Goal: Information Seeking & Learning: Learn about a topic

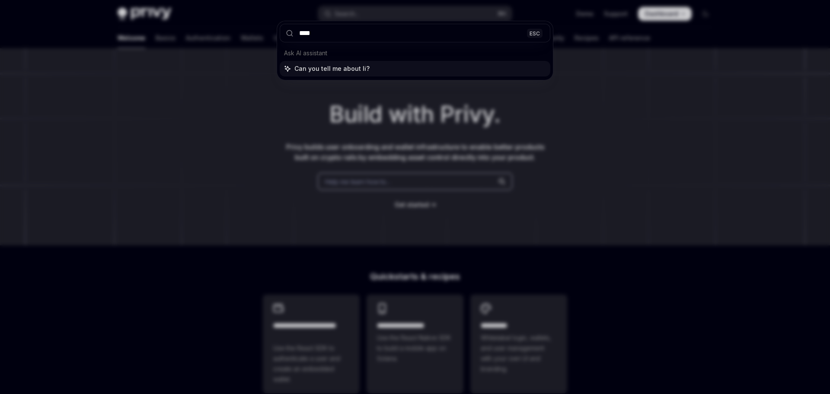
type input "****"
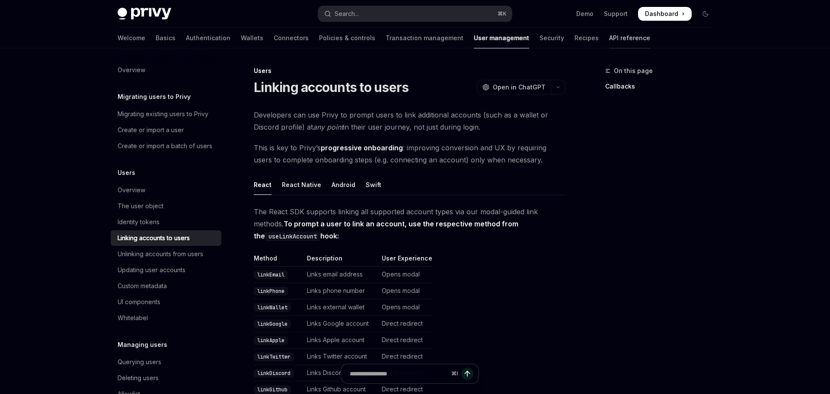
click at [609, 38] on link "API reference" at bounding box center [629, 38] width 41 height 21
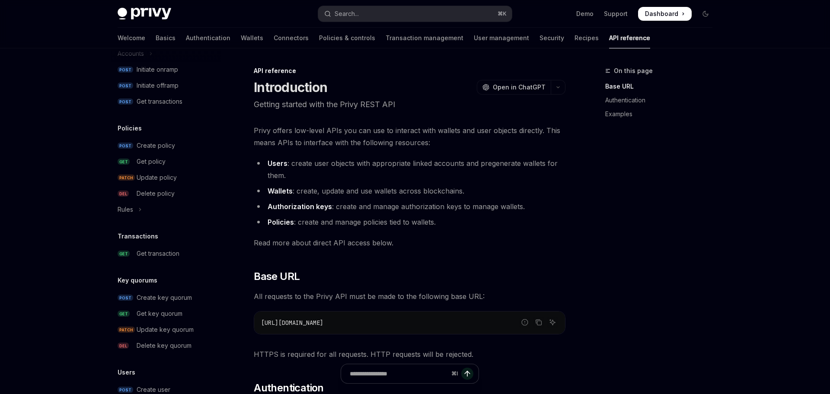
scroll to position [529, 0]
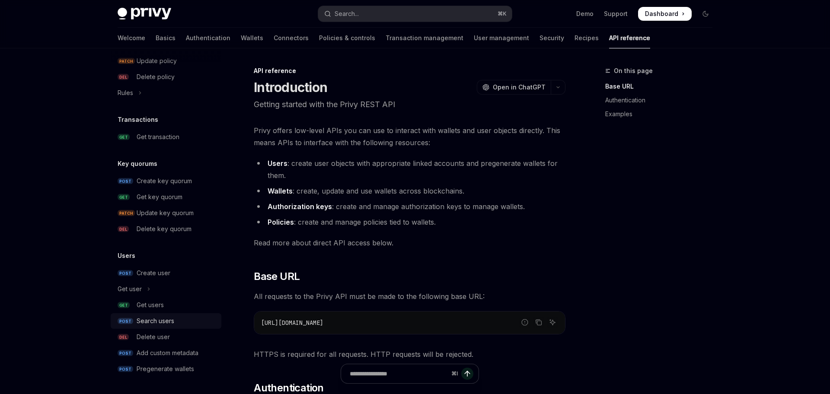
click at [178, 320] on div "Search users" at bounding box center [177, 321] width 80 height 10
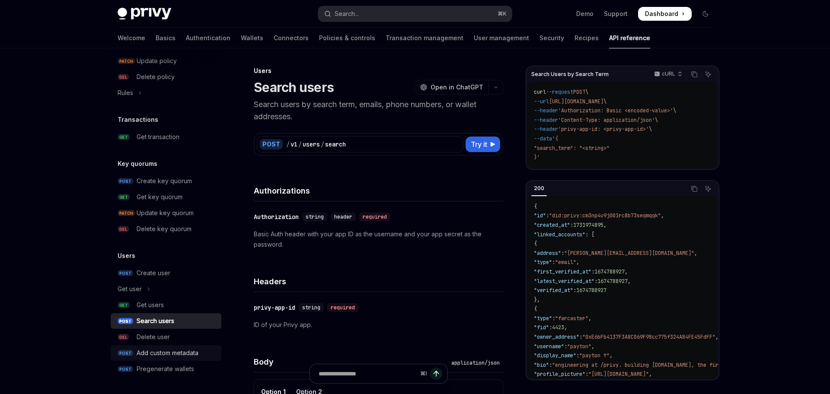
click at [177, 346] on link "POST Add custom metadata" at bounding box center [166, 354] width 111 height 16
type textarea "*"
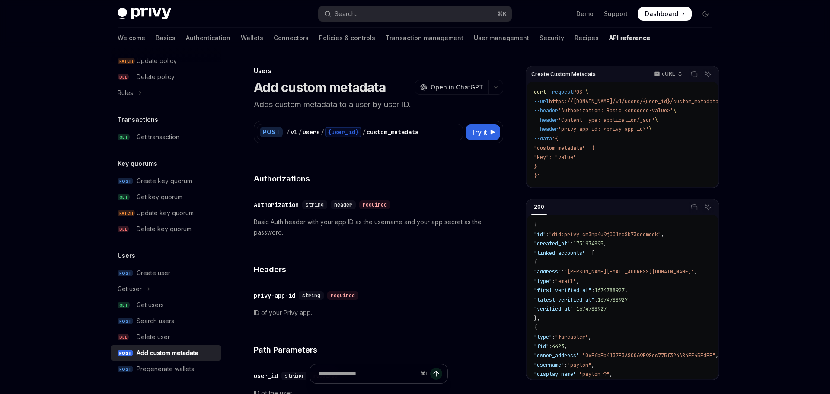
scroll to position [225, 0]
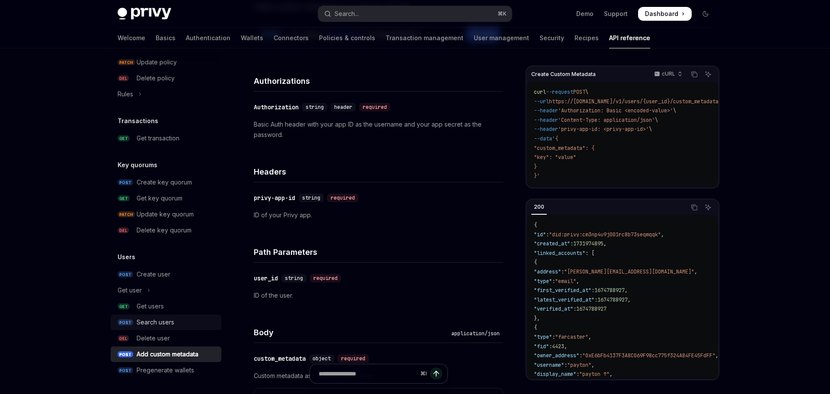
scroll to position [529, 0]
click at [179, 365] on div "Pregenerate wallets" at bounding box center [166, 369] width 58 height 10
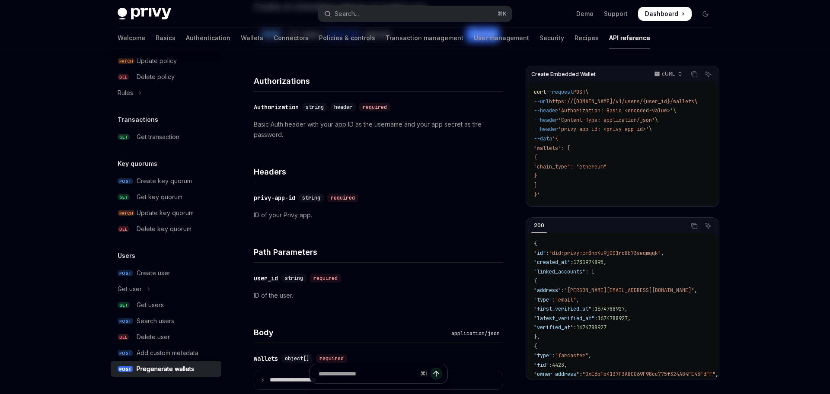
click at [137, 369] on div "Pregenerate wallets" at bounding box center [166, 369] width 58 height 10
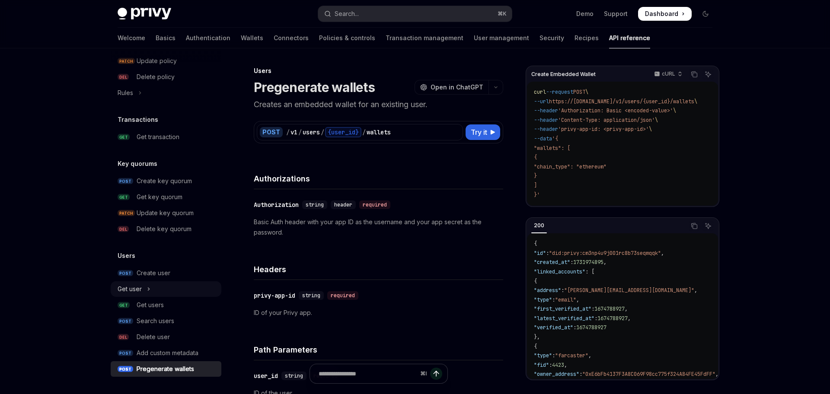
click at [148, 288] on icon "Toggle Get user section" at bounding box center [148, 289] width 1 height 3
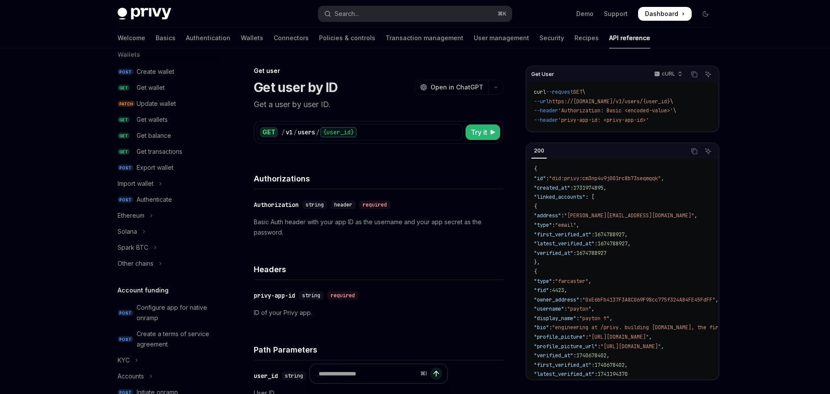
scroll to position [81, 0]
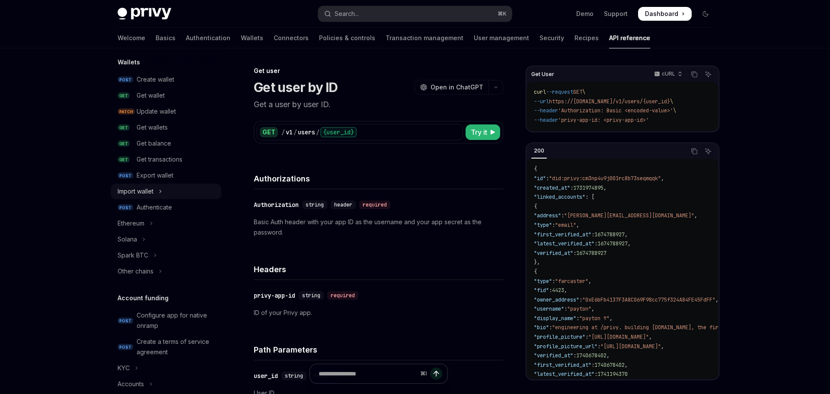
click at [150, 186] on button "Import wallet" at bounding box center [166, 192] width 111 height 16
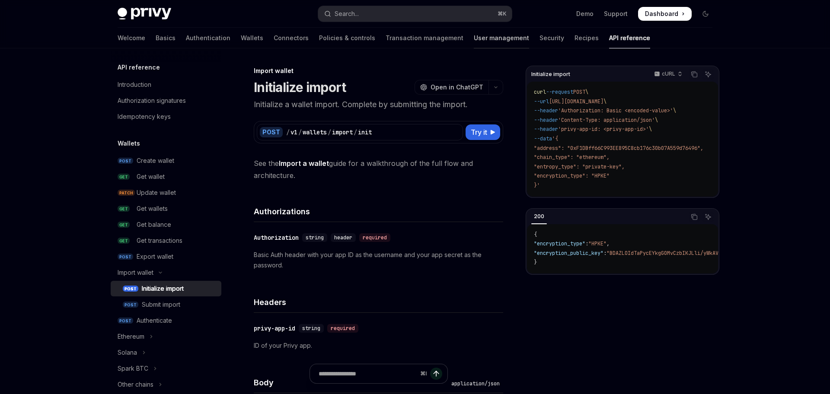
click at [474, 38] on link "User management" at bounding box center [501, 38] width 55 height 21
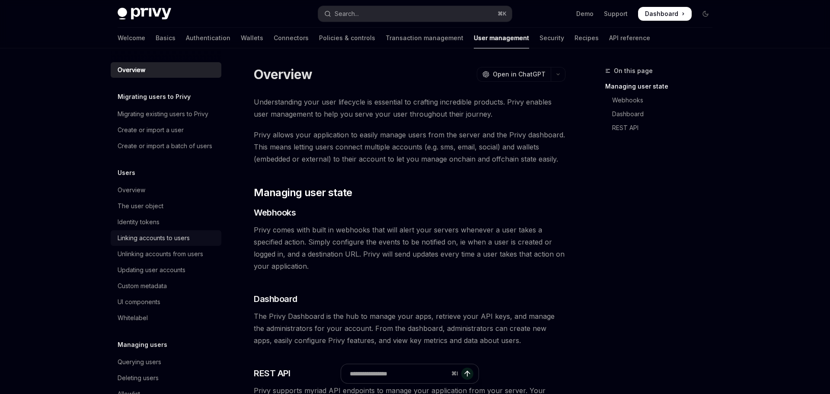
click at [125, 238] on div "Linking accounts to users" at bounding box center [154, 238] width 72 height 10
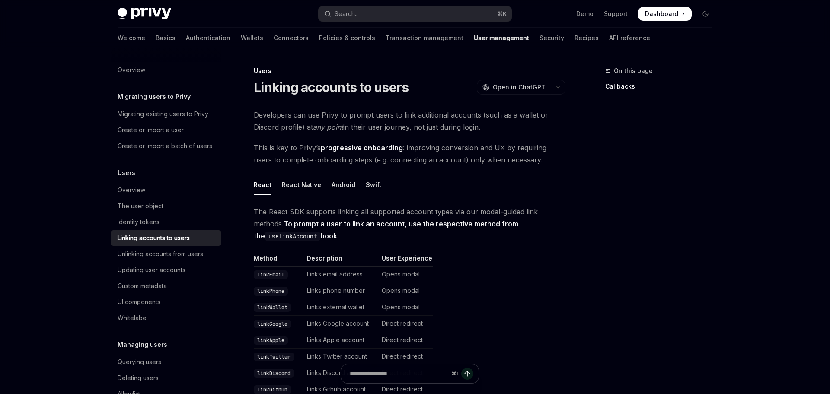
click at [160, 236] on div "Linking accounts to users" at bounding box center [154, 238] width 72 height 10
click at [191, 150] on div "Create or import a batch of users" at bounding box center [165, 146] width 95 height 10
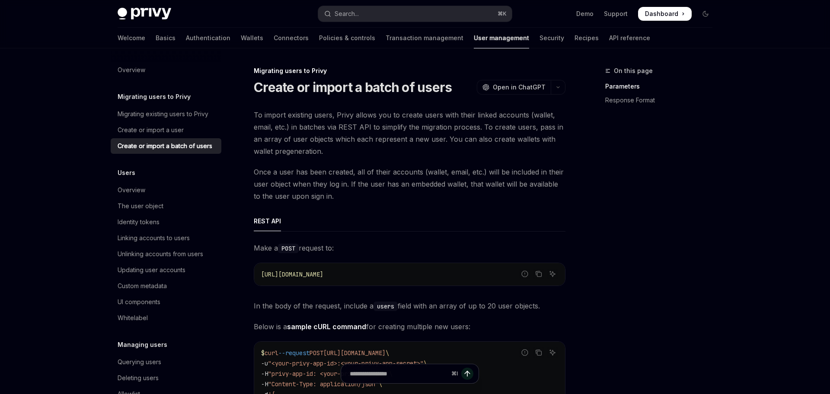
click at [474, 37] on link "User management" at bounding box center [501, 38] width 55 height 21
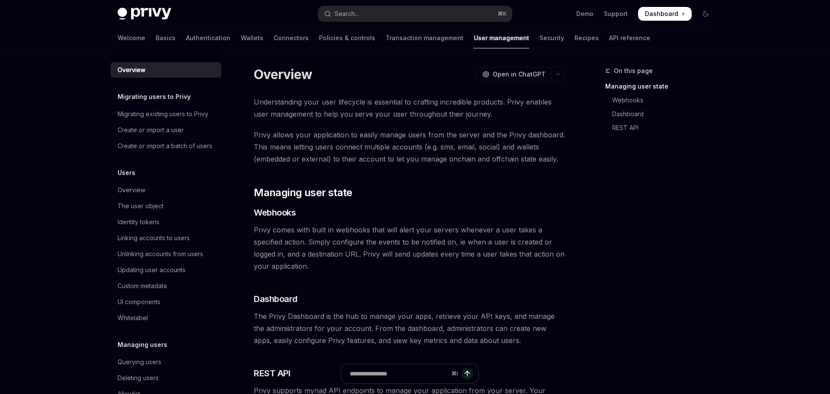
scroll to position [154, 0]
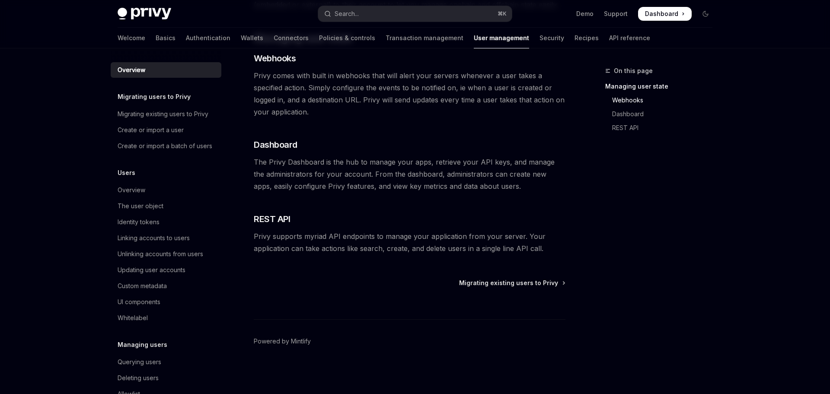
click at [493, 245] on span "Privy supports myriad API endpoints to manage your application from your server…" at bounding box center [410, 243] width 312 height 24
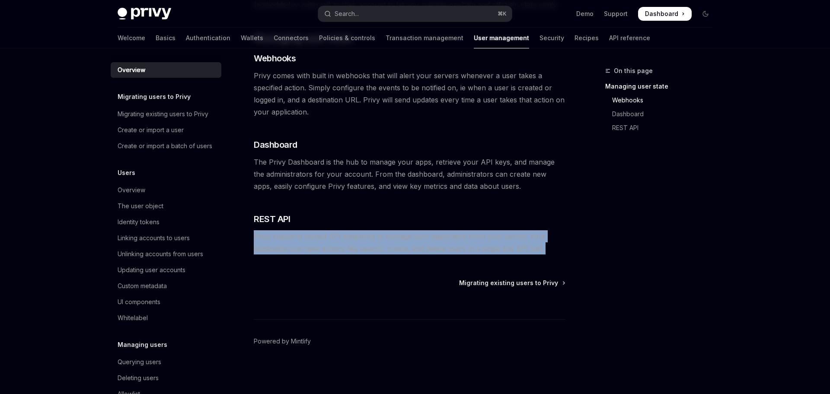
click at [493, 245] on span "Privy supports myriad API endpoints to manage your application from your server…" at bounding box center [410, 243] width 312 height 24
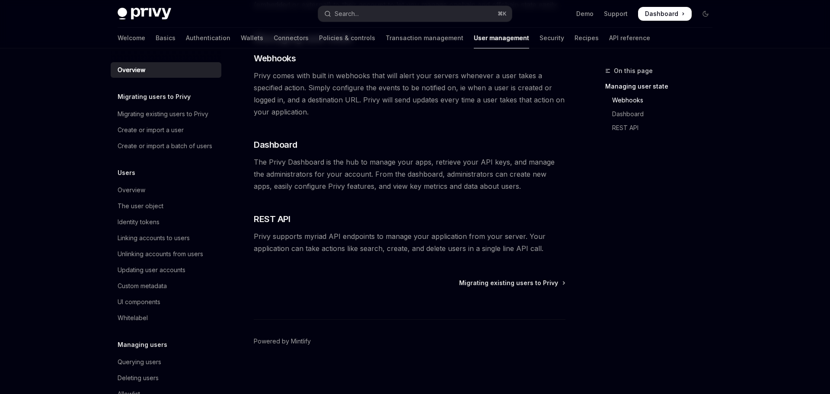
click at [493, 245] on span "Privy supports myriad API endpoints to manage your application from your server…" at bounding box center [410, 243] width 312 height 24
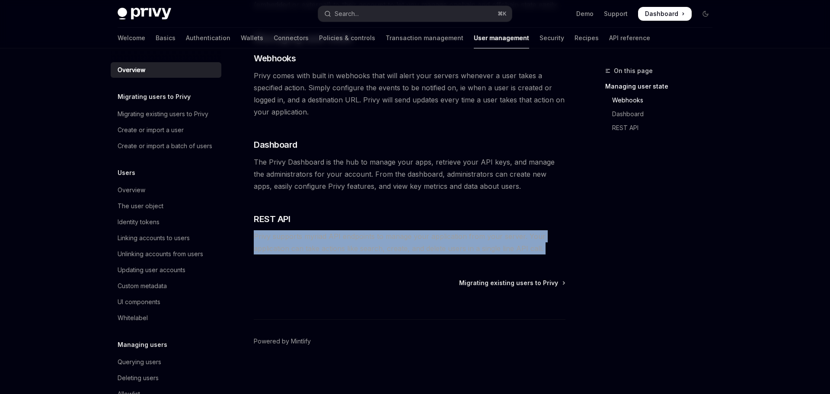
click at [493, 245] on span "Privy supports myriad API endpoints to manage your application from your server…" at bounding box center [410, 243] width 312 height 24
click at [484, 253] on span "Privy supports myriad API endpoints to manage your application from your server…" at bounding box center [410, 243] width 312 height 24
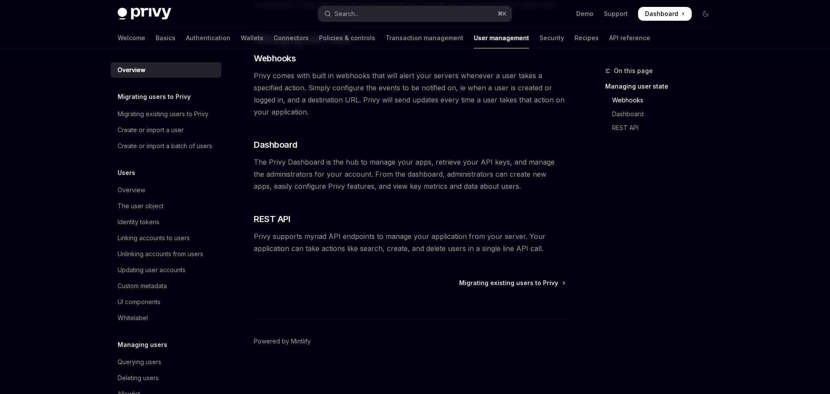
click at [484, 253] on span "Privy supports myriad API endpoints to manage your application from your server…" at bounding box center [410, 243] width 312 height 24
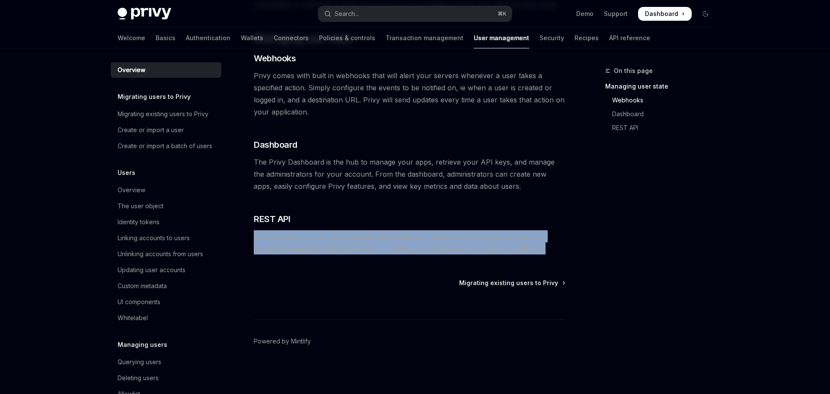
click at [484, 253] on span "Privy supports myriad API endpoints to manage your application from your server…" at bounding box center [410, 243] width 312 height 24
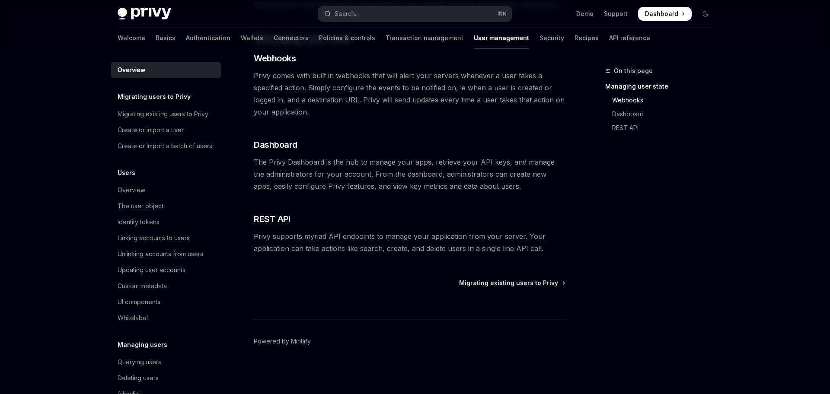
click at [484, 253] on span "Privy supports myriad API endpoints to manage your application from your server…" at bounding box center [410, 243] width 312 height 24
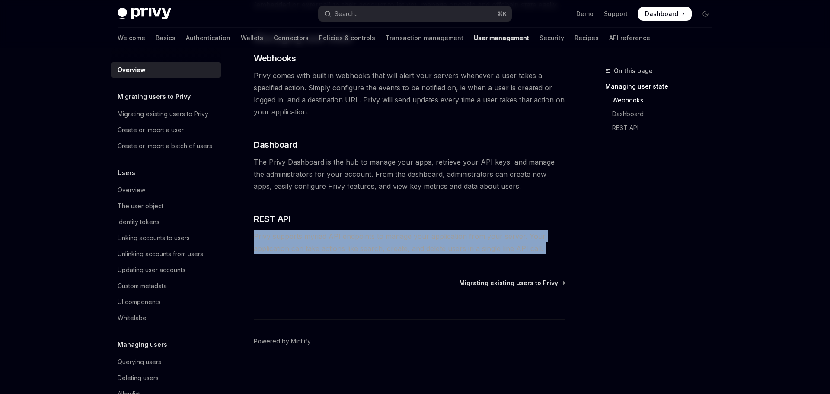
click at [497, 241] on span "Privy supports myriad API endpoints to manage your application from your server…" at bounding box center [410, 243] width 312 height 24
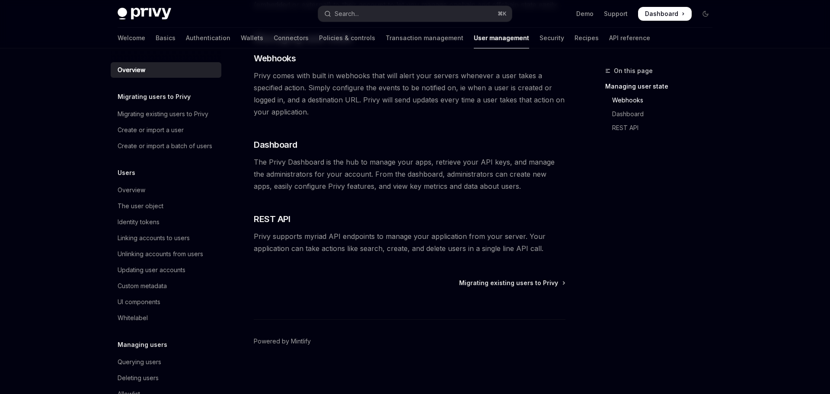
click at [497, 241] on span "Privy supports myriad API endpoints to manage your application from your server…" at bounding box center [410, 243] width 312 height 24
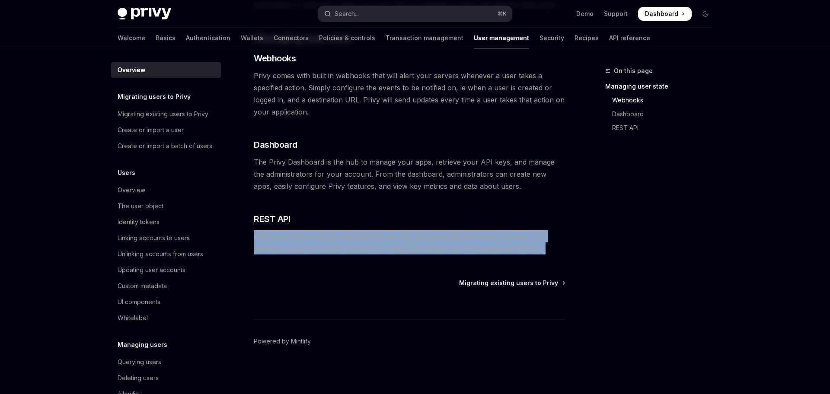
scroll to position [0, 0]
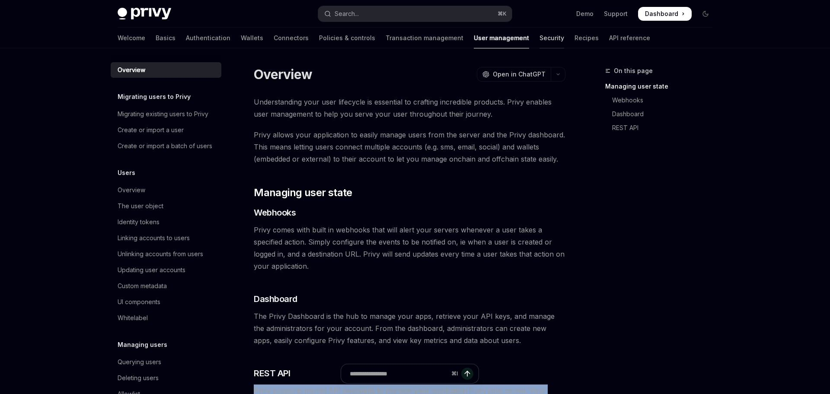
click at [540, 36] on link "Security" at bounding box center [552, 38] width 25 height 21
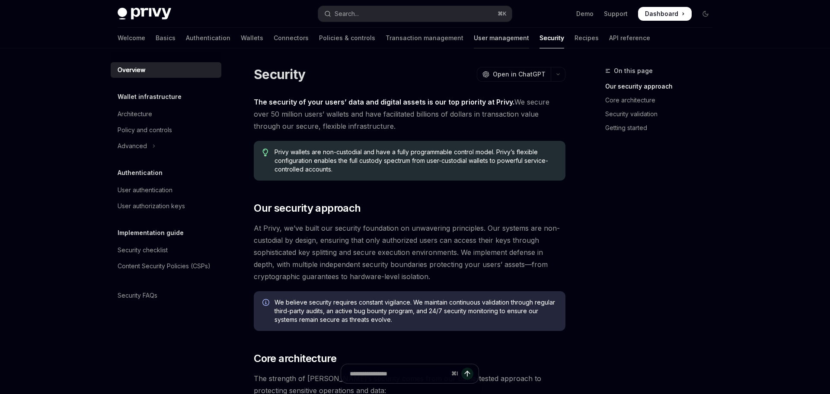
click at [474, 48] on div at bounding box center [501, 48] width 55 height 1
type textarea "*"
